Goal: Navigation & Orientation: Go to known website

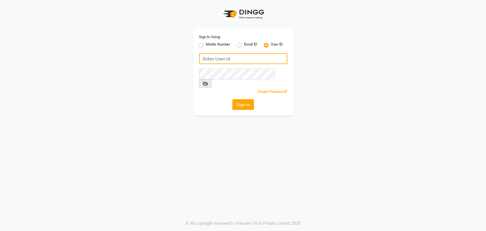
click at [214, 58] on input "Username" at bounding box center [243, 58] width 88 height 11
type input "sahooshairstudio"
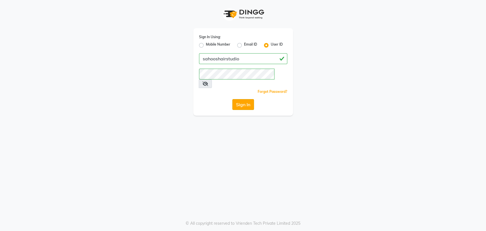
click at [243, 100] on button "Sign In" at bounding box center [243, 104] width 22 height 11
